Goal: Task Accomplishment & Management: Use online tool/utility

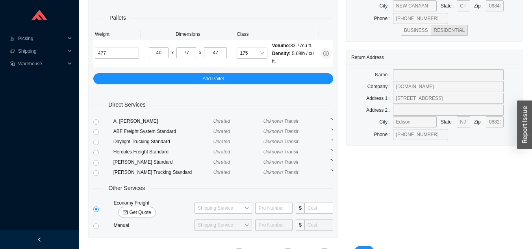
type input "47"
click at [151, 209] on span "Get Quote" at bounding box center [140, 213] width 22 height 8
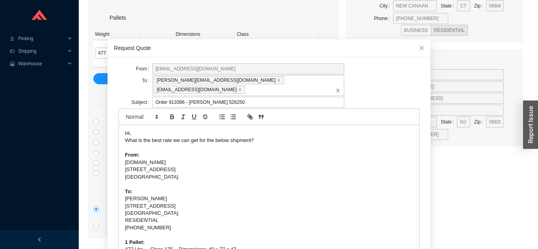
scroll to position [21, 0]
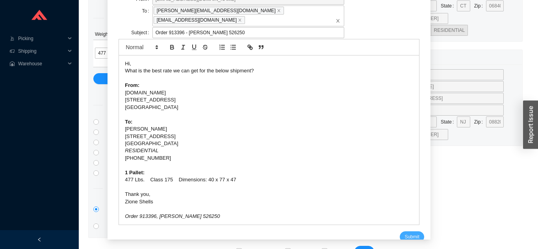
click at [405, 233] on span "Submit" at bounding box center [412, 237] width 15 height 8
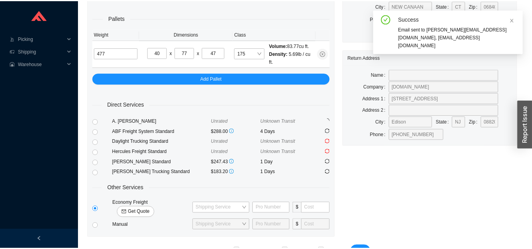
scroll to position [9, 0]
